Goal: Information Seeking & Learning: Learn about a topic

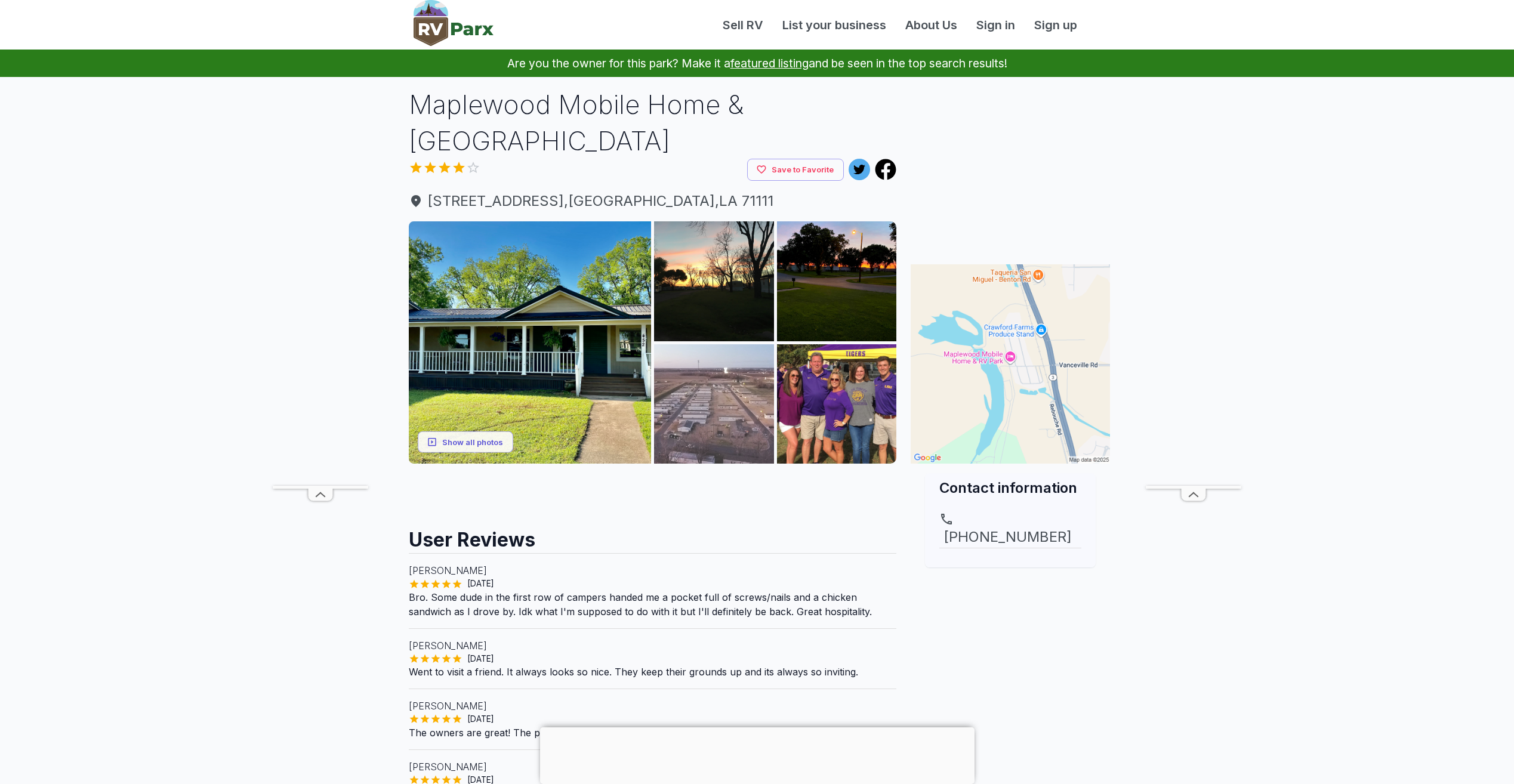
click at [742, 382] on img at bounding box center [714, 405] width 120 height 120
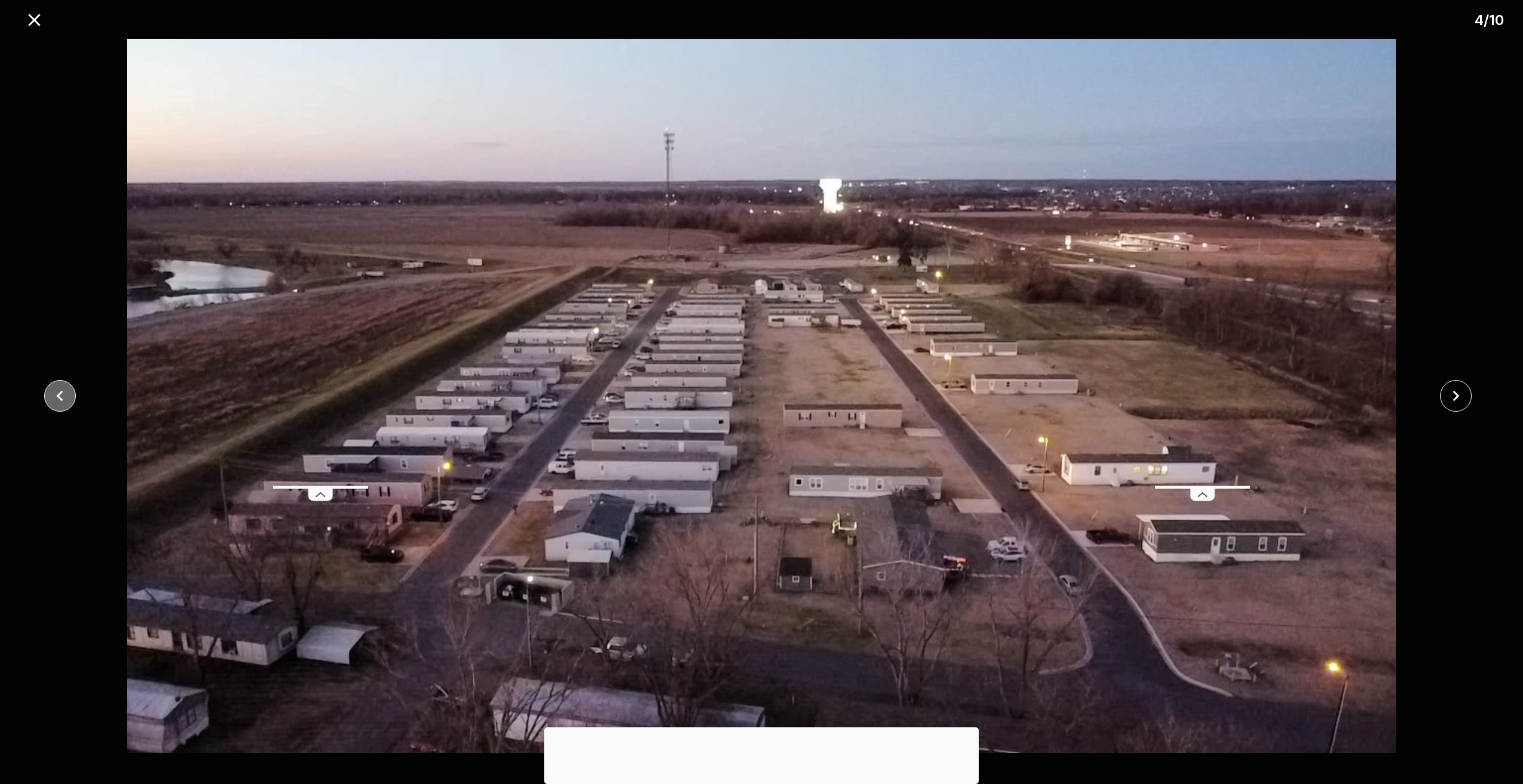
click at [62, 396] on icon "close" at bounding box center [60, 396] width 21 height 21
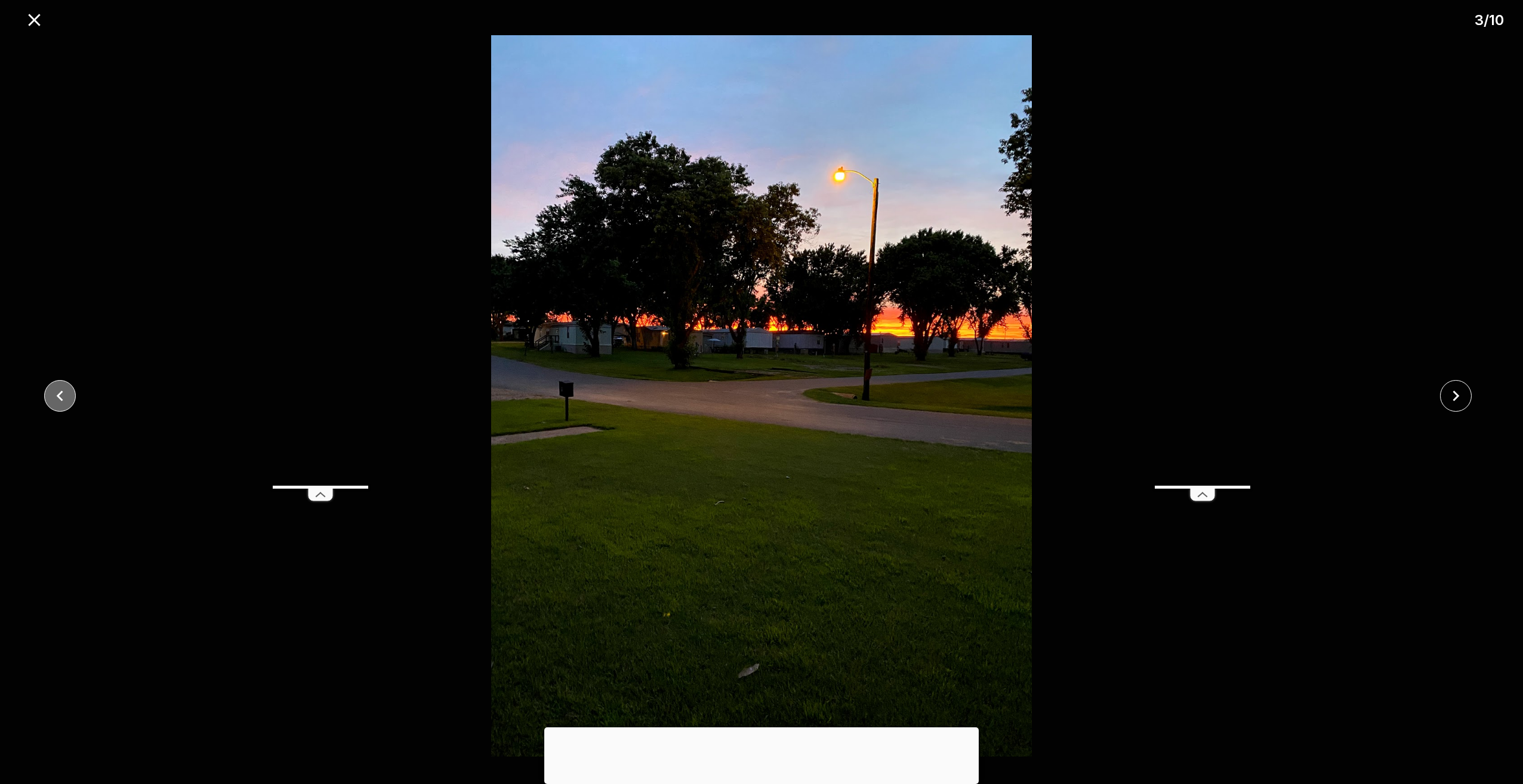
click at [62, 394] on icon "close" at bounding box center [60, 396] width 21 height 21
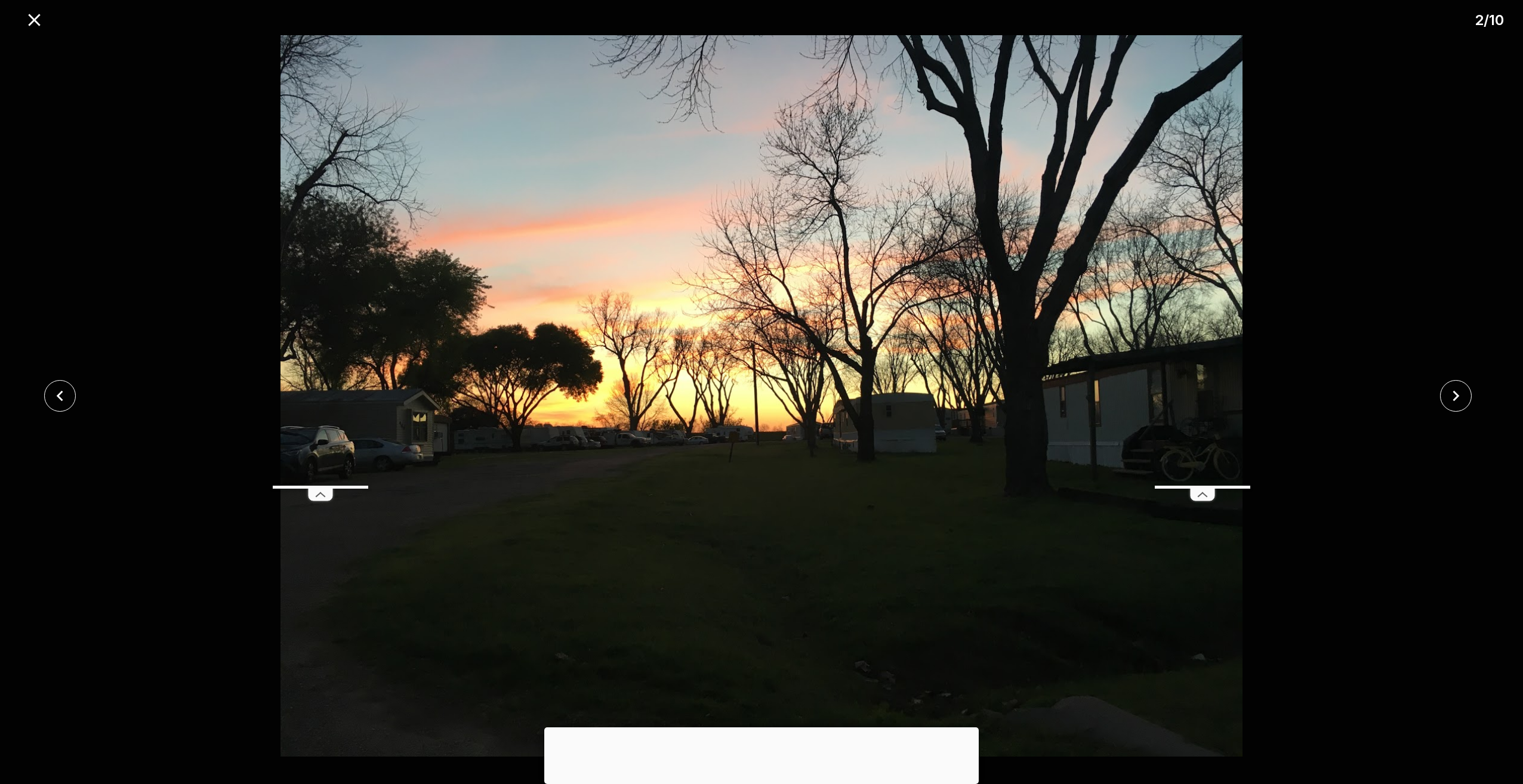
click at [63, 393] on icon "close" at bounding box center [60, 396] width 21 height 21
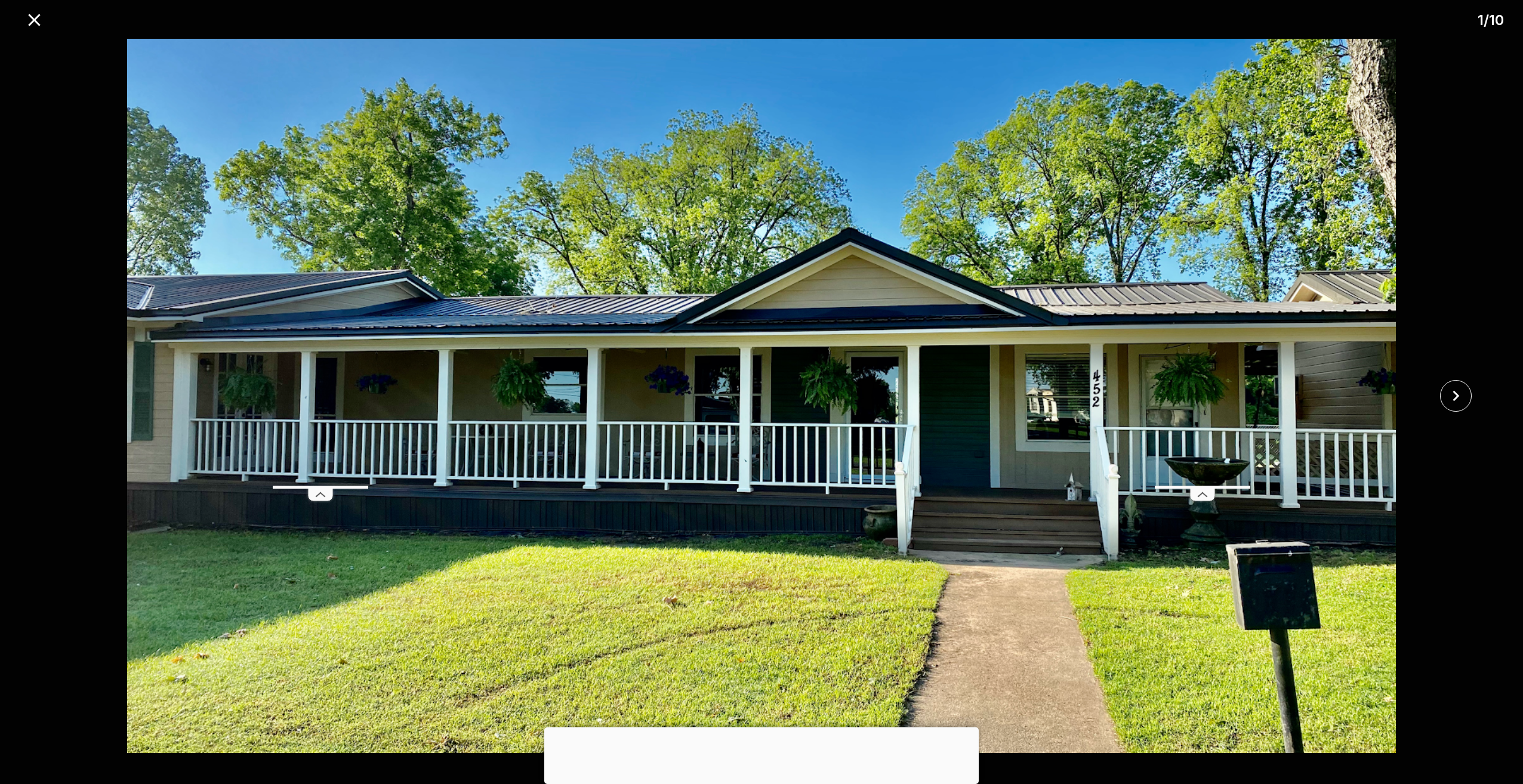
click at [64, 393] on div at bounding box center [762, 395] width 1523 height 721
click at [36, 18] on icon "close" at bounding box center [34, 20] width 12 height 12
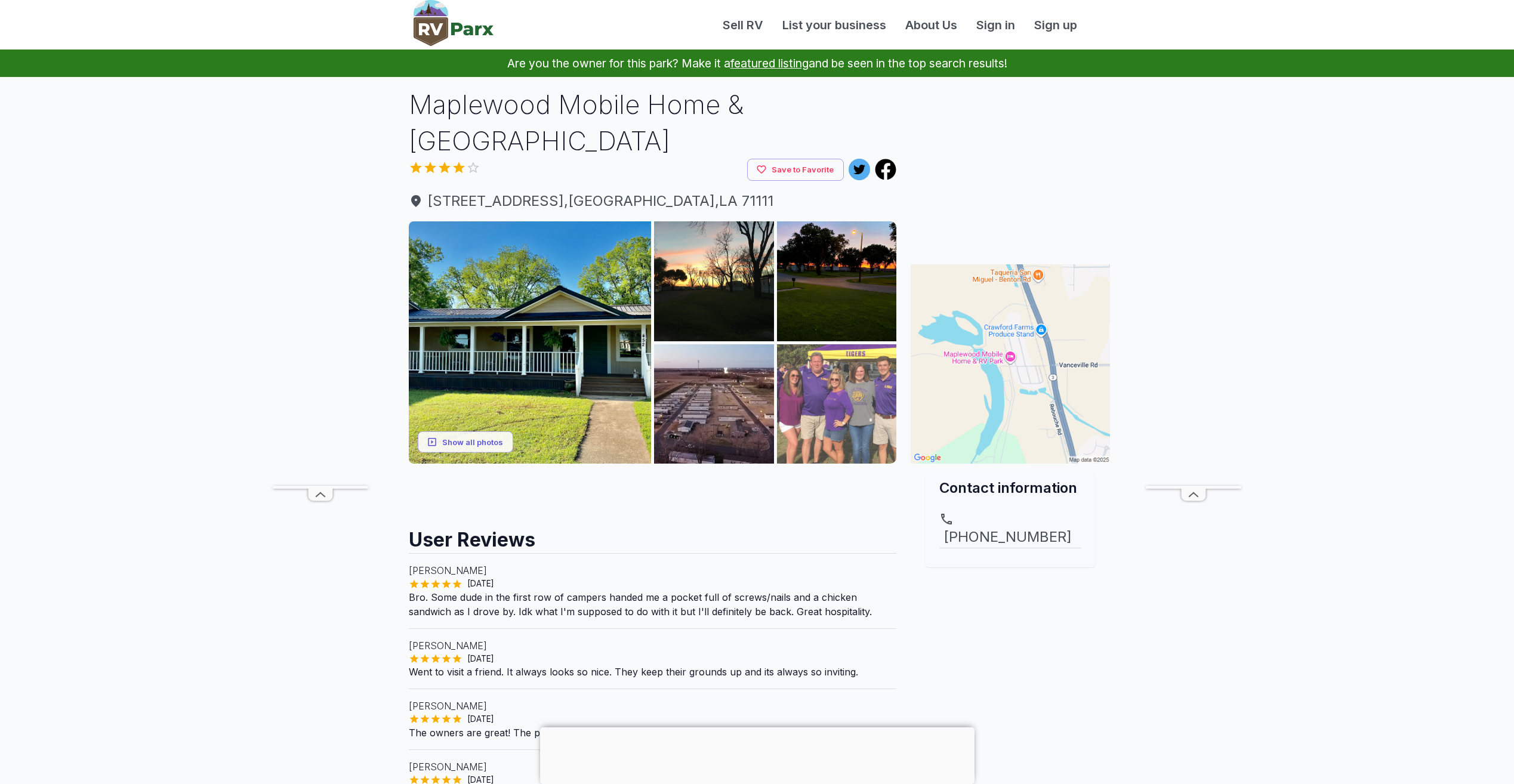
click at [849, 357] on img at bounding box center [837, 405] width 120 height 120
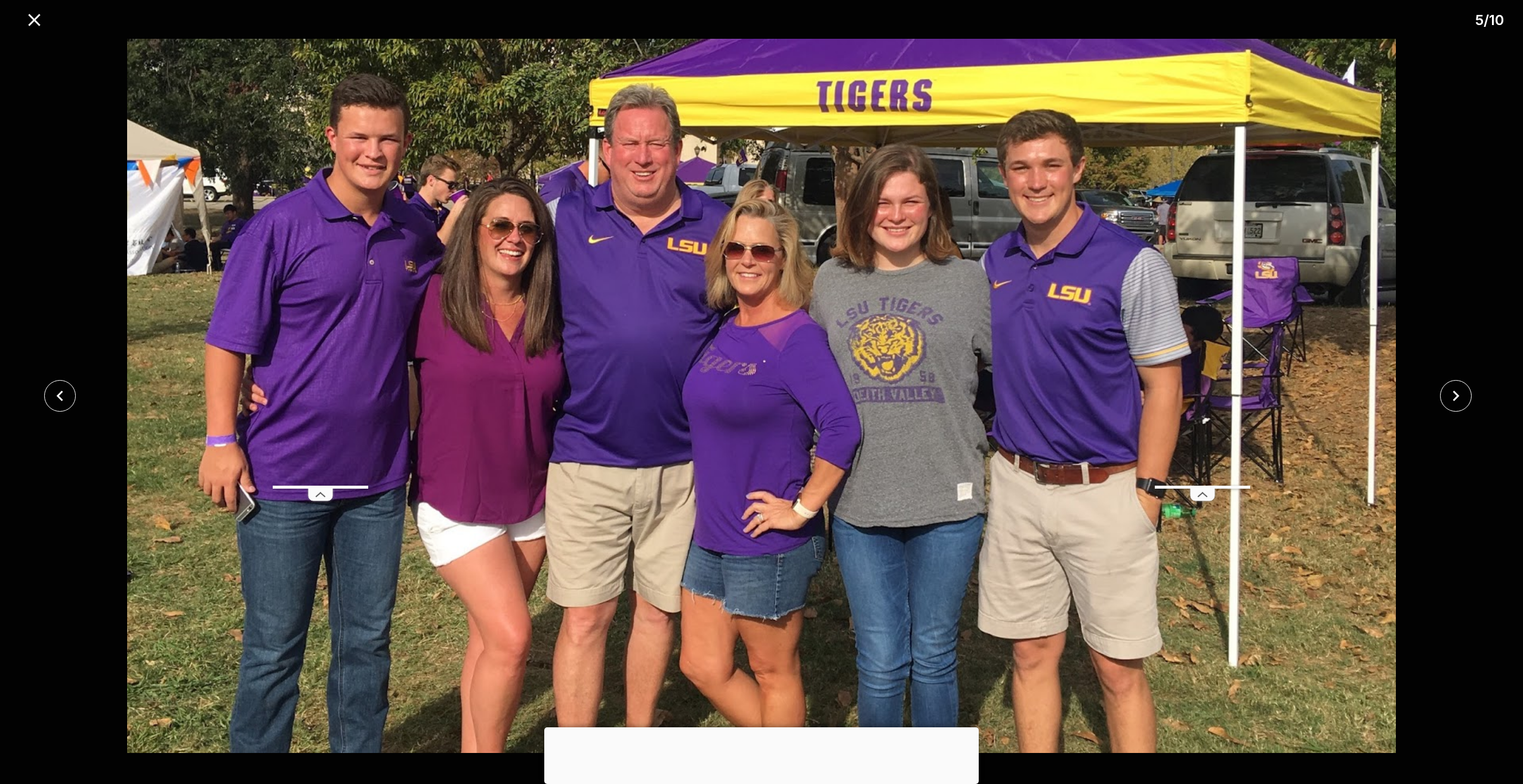
click at [14, 17] on div "5 / 10" at bounding box center [762, 17] width 1523 height 35
click at [30, 22] on icon "close" at bounding box center [34, 20] width 21 height 21
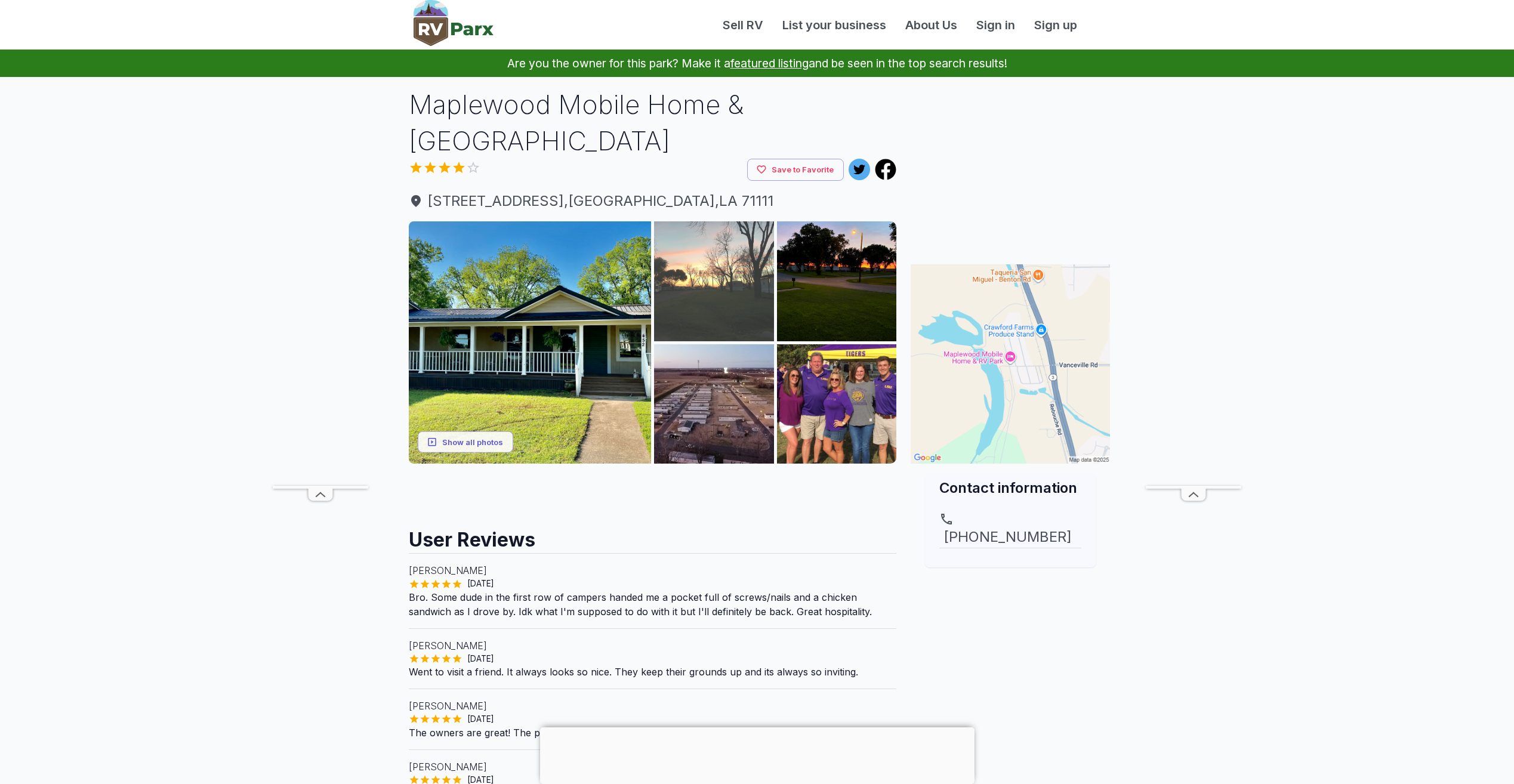
click at [733, 248] on img at bounding box center [714, 282] width 120 height 120
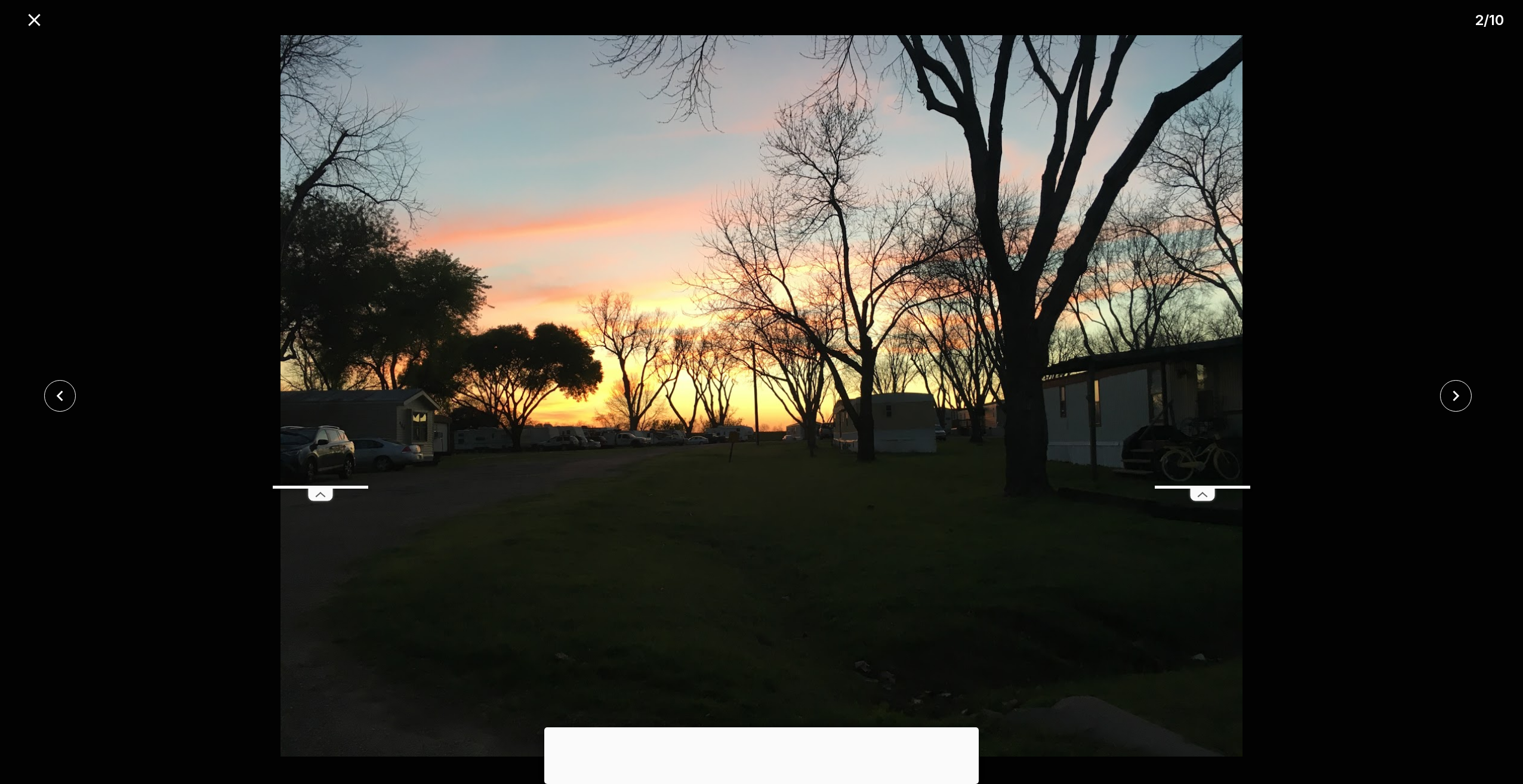
click at [1436, 392] on div at bounding box center [1459, 396] width 127 height 32
click at [1461, 392] on icon "close" at bounding box center [1456, 396] width 21 height 21
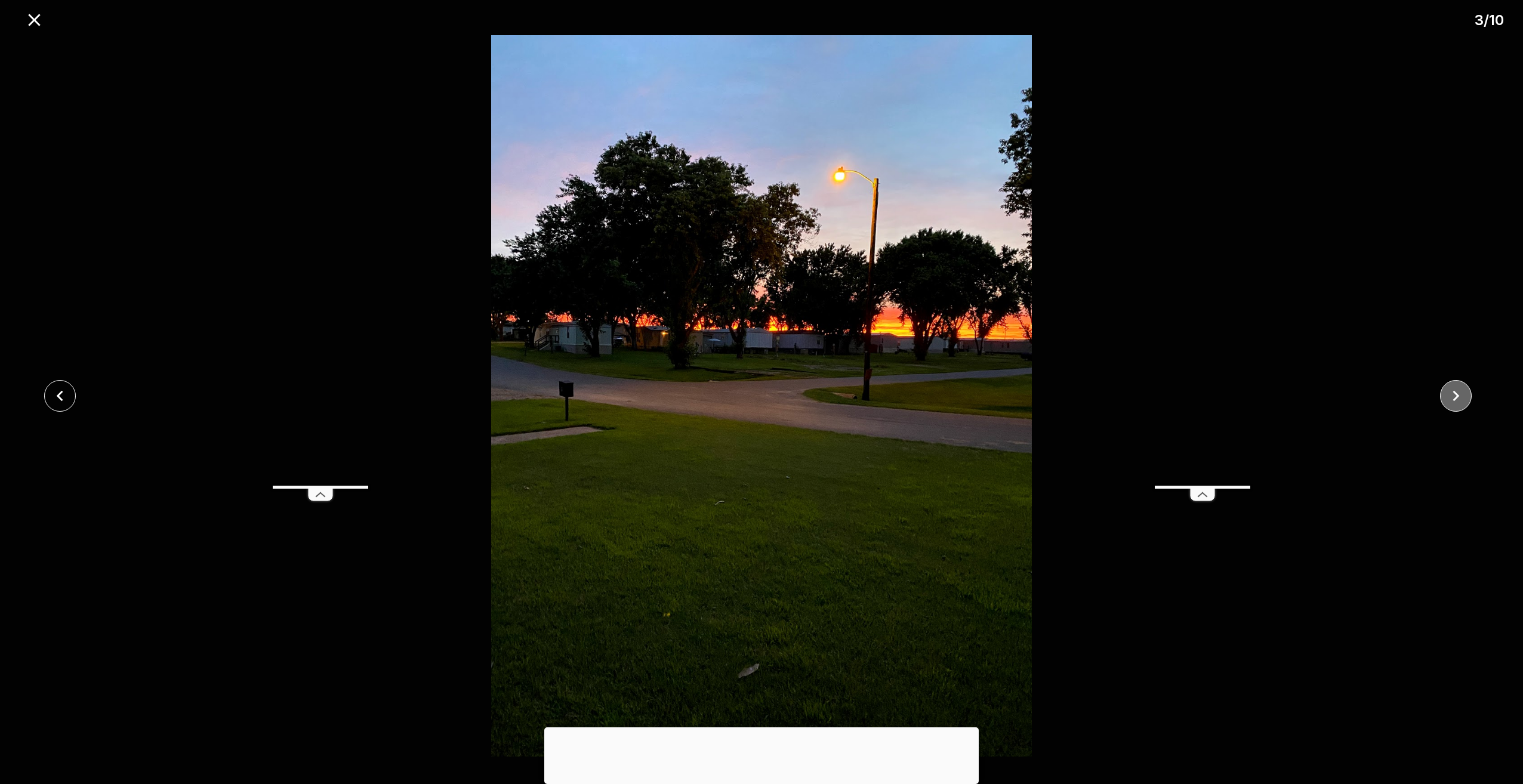
click at [1461, 388] on icon "close" at bounding box center [1456, 396] width 21 height 21
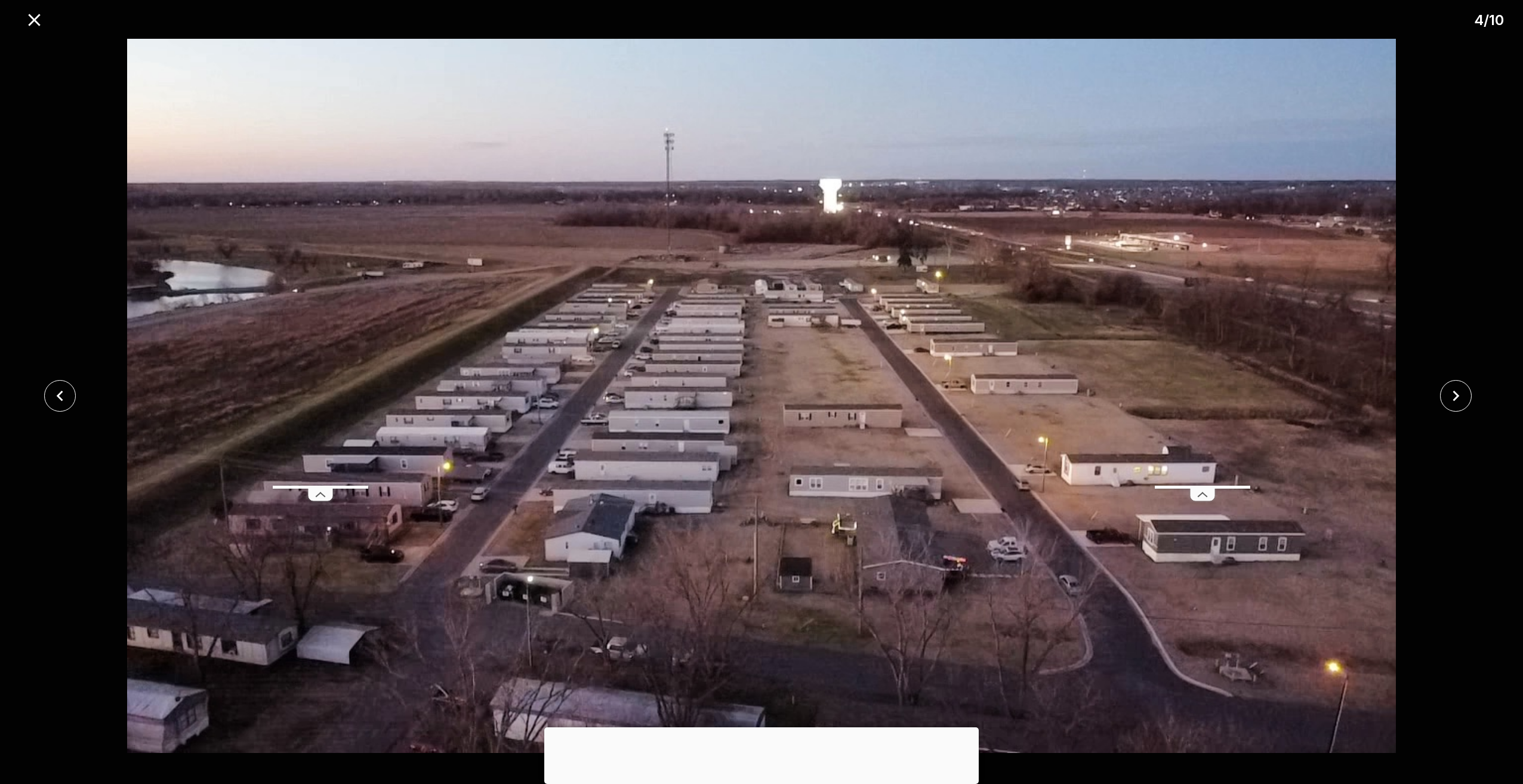
click at [1458, 381] on button "close" at bounding box center [1456, 396] width 32 height 32
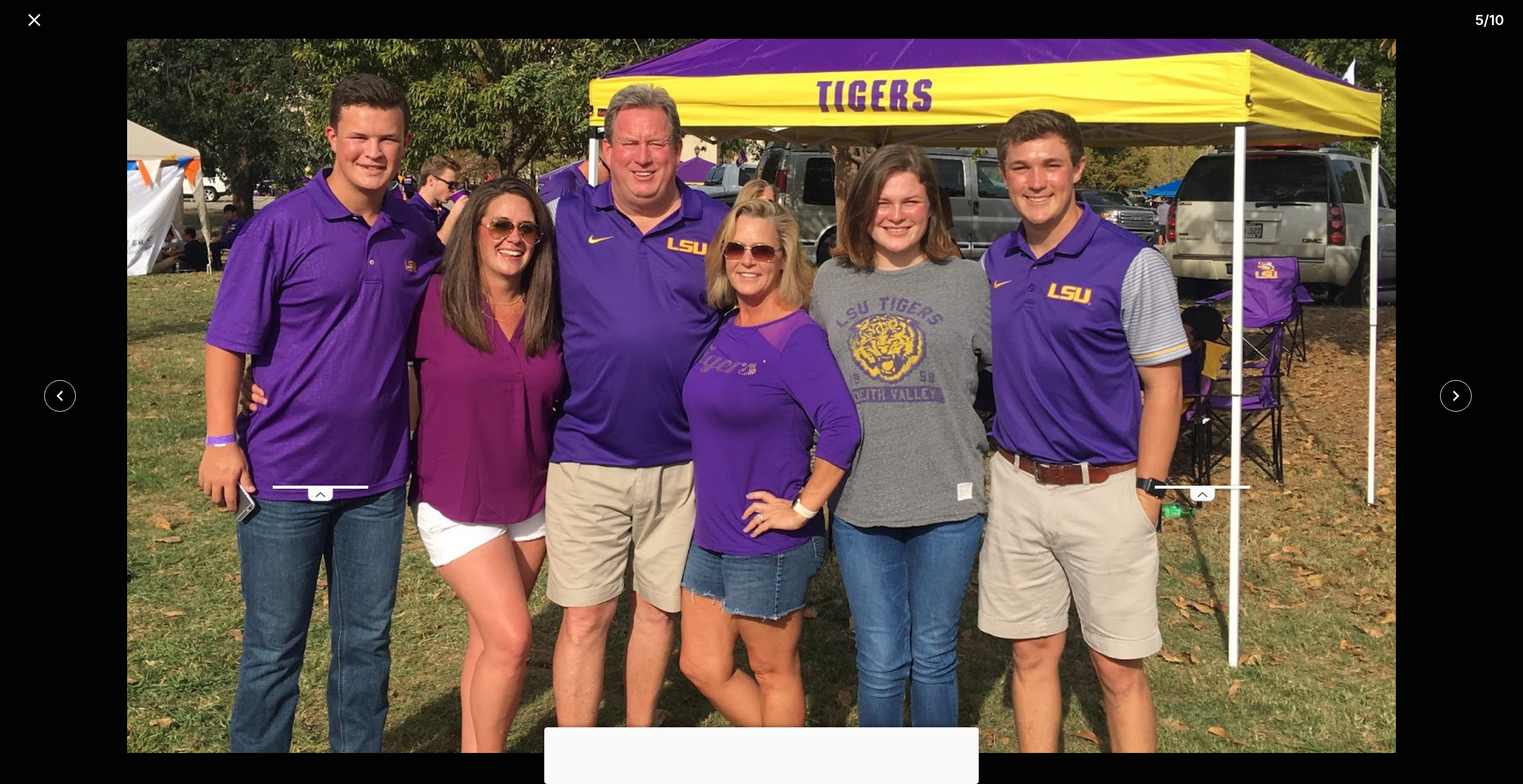
click at [1458, 378] on div at bounding box center [762, 395] width 1523 height 721
click at [1458, 376] on div at bounding box center [762, 395] width 1523 height 721
click at [57, 397] on icon "close" at bounding box center [60, 396] width 21 height 21
